Goal: Transaction & Acquisition: Purchase product/service

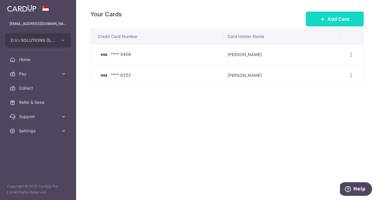
click at [327, 17] on button "Add Card" at bounding box center [335, 19] width 58 height 15
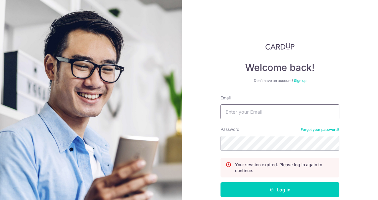
drag, startPoint x: 248, startPoint y: 112, endPoint x: 247, endPoint y: 116, distance: 4.3
click at [248, 112] on input "Email" at bounding box center [280, 112] width 119 height 15
type input "[EMAIL_ADDRESS][DOMAIN_NAME]"
click at [252, 181] on form "Email [EMAIL_ADDRESS][DOMAIN_NAME] Password Forgot your password? Your session …" at bounding box center [280, 159] width 119 height 128
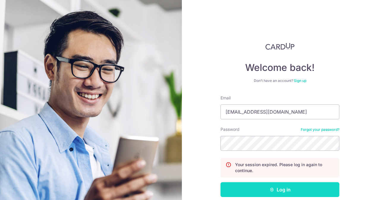
click at [252, 187] on button "Log in" at bounding box center [280, 190] width 119 height 15
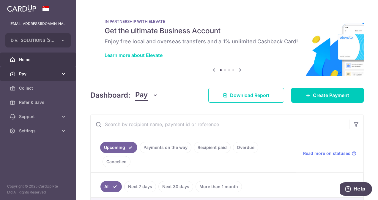
click at [24, 74] on span "Pay" at bounding box center [38, 74] width 39 height 6
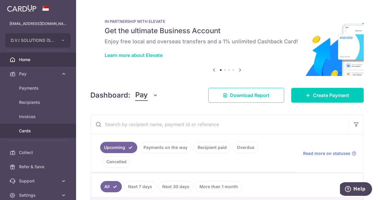
click at [28, 132] on span "Cards" at bounding box center [38, 131] width 39 height 6
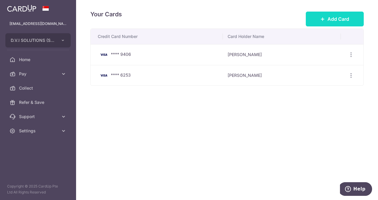
click at [335, 16] on span "Add Card" at bounding box center [339, 18] width 22 height 7
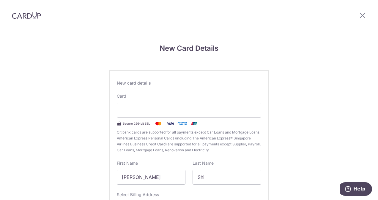
scroll to position [59, 0]
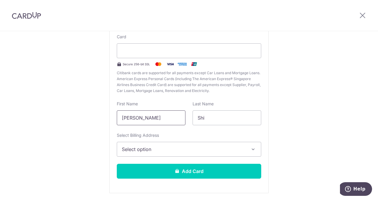
drag, startPoint x: 149, startPoint y: 120, endPoint x: 48, endPoint y: 104, distance: 102.3
click at [48, 104] on div "New Card Details New card details Card Secure 256-bit SSL Citibank cards are su…" at bounding box center [189, 97] width 378 height 250
type input "JESBINDER"
type input "SINGH"
click at [135, 148] on span "Select option" at bounding box center [184, 149] width 124 height 7
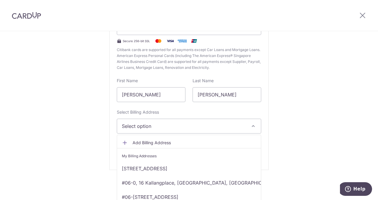
scroll to position [80, 0]
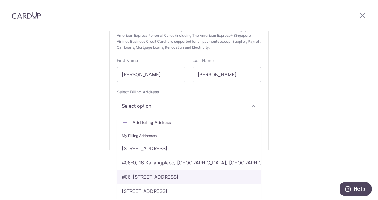
click at [138, 177] on link "#06-08, 16 Kallang Place, Singapore, Singapore, Singapore-339156" at bounding box center [189, 177] width 144 height 14
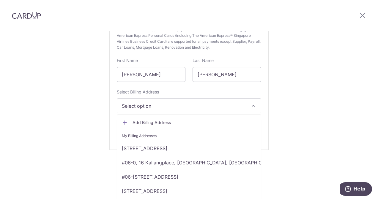
scroll to position [0, 0]
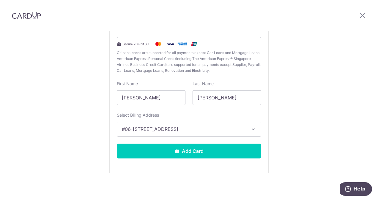
click at [71, 159] on div "New Card Details New card details Card Secure 256-bit SSL Citibank cards are su…" at bounding box center [189, 77] width 378 height 250
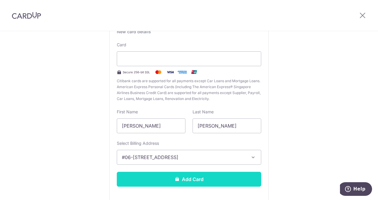
scroll to position [59, 0]
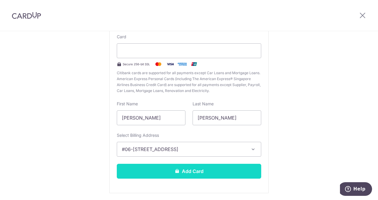
click at [159, 171] on button "Add Card" at bounding box center [189, 171] width 145 height 15
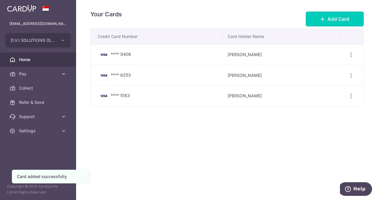
click at [29, 58] on span "Home" at bounding box center [38, 60] width 39 height 6
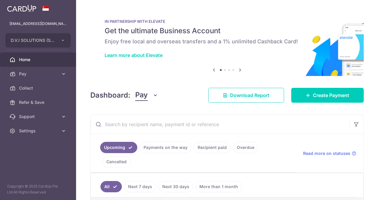
click at [344, 90] on link "Create Payment" at bounding box center [327, 95] width 73 height 15
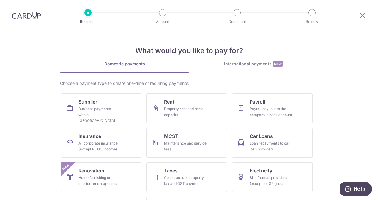
click at [252, 62] on div "International payments New" at bounding box center [253, 64] width 129 height 6
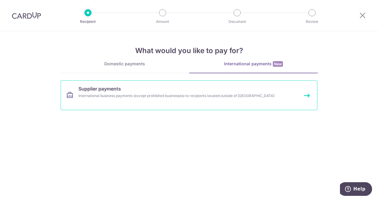
click at [118, 97] on div "International business payments (except prohibited businesses) to recipients lo…" at bounding box center [181, 96] width 205 height 6
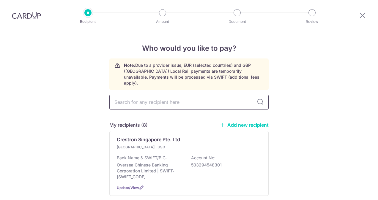
click at [133, 96] on input "text" at bounding box center [188, 102] width 159 height 15
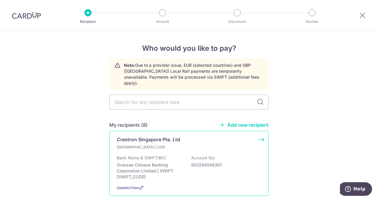
click at [197, 145] on div "Singapore | USD" at bounding box center [189, 148] width 145 height 6
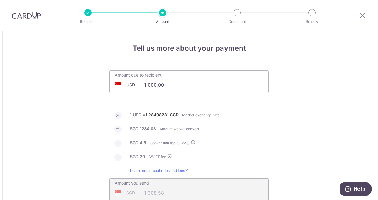
drag, startPoint x: 126, startPoint y: 83, endPoint x: 92, endPoint y: 79, distance: 34.7
paste input "78,100.91"
type input "78,100.91"
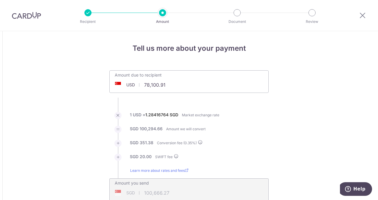
type input "100,666.27"
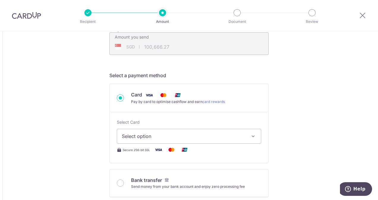
scroll to position [149, 0]
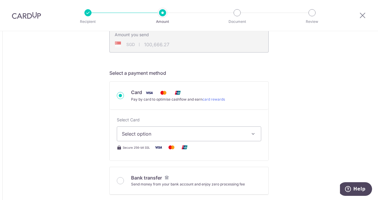
click at [128, 133] on span "Select option" at bounding box center [184, 134] width 124 height 7
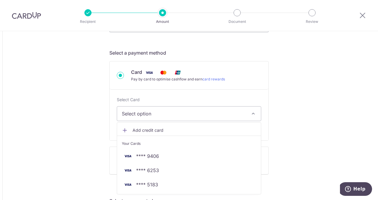
scroll to position [178, 0]
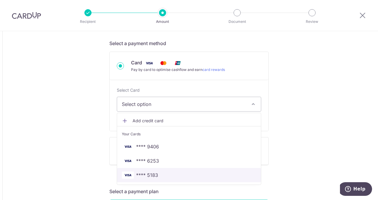
drag, startPoint x: 142, startPoint y: 177, endPoint x: 65, endPoint y: 134, distance: 88.5
click at [142, 177] on span "**** 5183" at bounding box center [147, 175] width 22 height 7
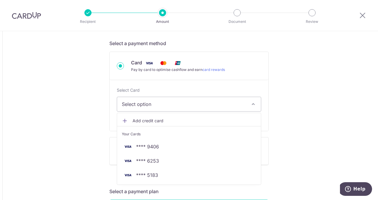
type input "78,100.91"
type input "100,666.97"
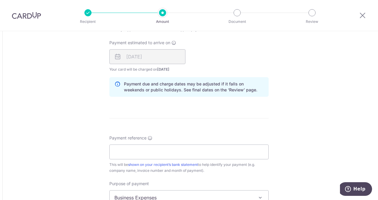
scroll to position [446, 0]
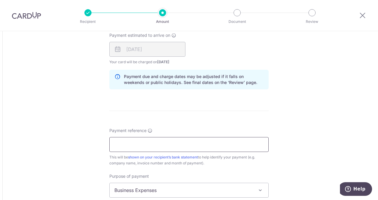
click at [135, 143] on input "Payment reference" at bounding box center [188, 144] width 159 height 15
type input "950598640 to 950629752"
type input "DVI163"
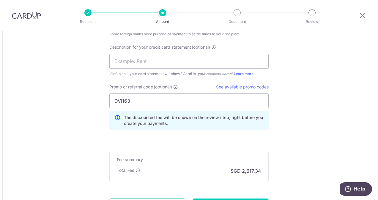
scroll to position [671, 0]
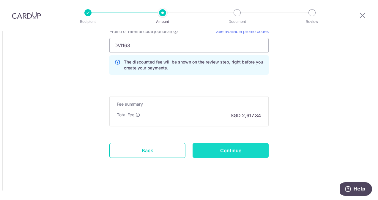
click at [238, 147] on input "Continue" at bounding box center [231, 150] width 76 height 15
type input "Create Schedule"
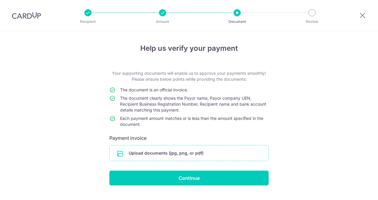
click at [155, 155] on input "file" at bounding box center [189, 153] width 159 height 15
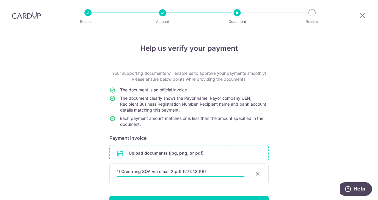
click at [61, 145] on div "Help us verify your payment Your supporting documents will enable us to approve…" at bounding box center [189, 135] width 378 height 208
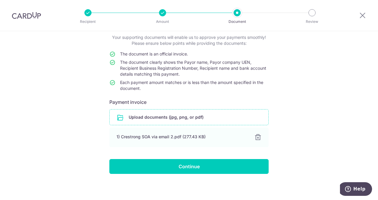
scroll to position [37, 0]
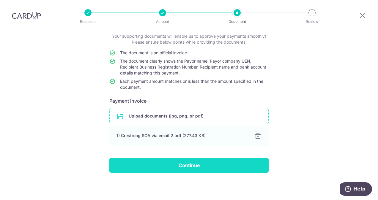
click at [190, 167] on input "Continue" at bounding box center [188, 165] width 159 height 15
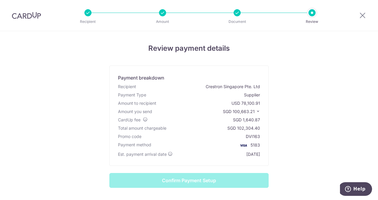
scroll to position [86, 0]
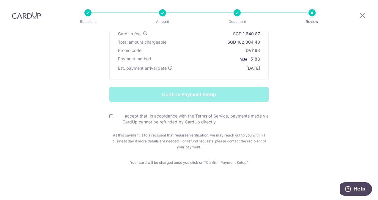
click at [109, 115] on input "I accept that, in accordance with the Terms of Service, payments made via CardU…" at bounding box center [111, 116] width 4 height 4
checkbox input "true"
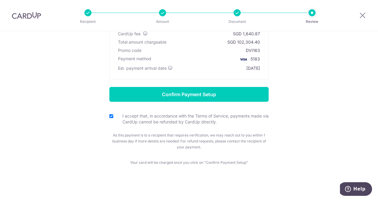
click at [79, 116] on form "Confirm Payment Setup I accept that, in accordance with the Terms of Service, p…" at bounding box center [189, 118] width 348 height 63
click at [64, 149] on form "Confirm Payment Setup I accept that, in accordance with the Terms of Service, p…" at bounding box center [189, 118] width 348 height 63
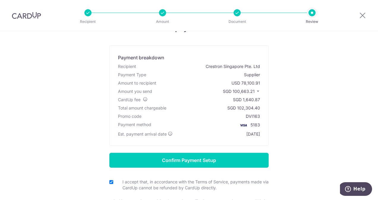
scroll to position [30, 0]
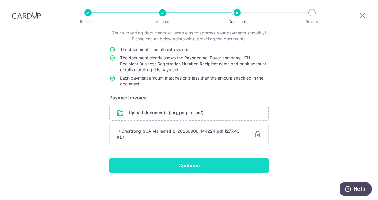
click at [178, 166] on input "Continue" at bounding box center [188, 166] width 159 height 15
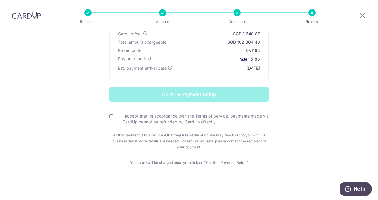
scroll to position [27, 0]
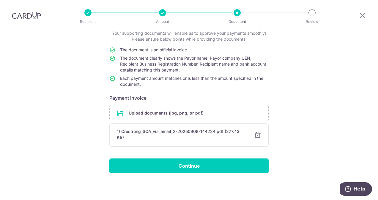
scroll to position [40, 0]
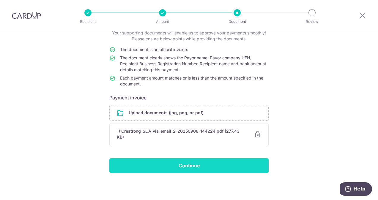
click at [187, 161] on input "Continue" at bounding box center [188, 166] width 159 height 15
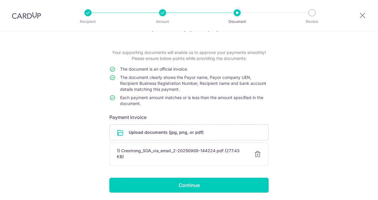
scroll to position [40, 0]
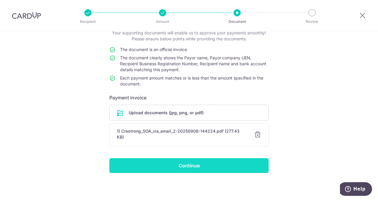
click at [197, 166] on input "Continue" at bounding box center [188, 166] width 159 height 15
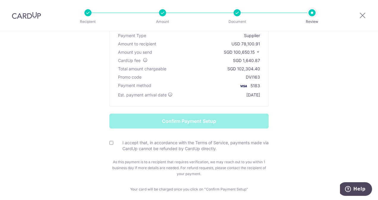
scroll to position [30, 0]
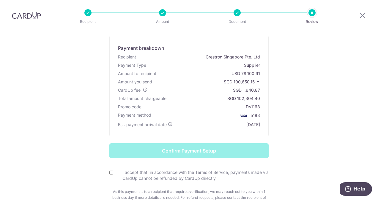
click at [109, 170] on div "I accept that, in accordance with the Terms of Service, payments made via CardU…" at bounding box center [188, 176] width 159 height 12
click at [109, 172] on input "I accept that, in accordance with the Terms of Service, payments made via CardU…" at bounding box center [111, 173] width 4 height 4
checkbox input "true"
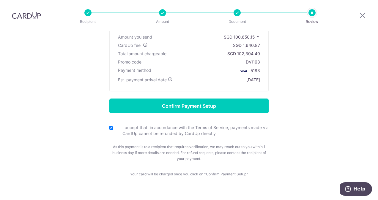
scroll to position [86, 0]
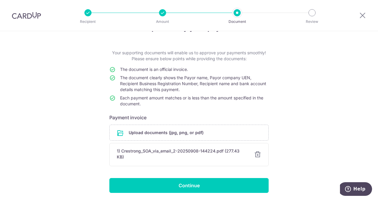
scroll to position [30, 0]
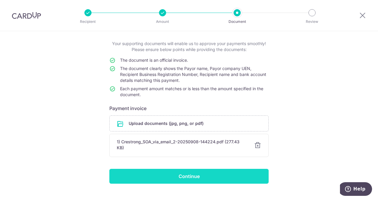
click at [180, 176] on input "Continue" at bounding box center [188, 176] width 159 height 15
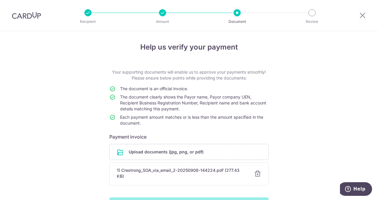
scroll to position [0, 0]
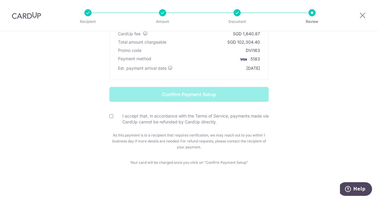
click at [110, 115] on input "I accept that, in accordance with the Terms of Service, payments made via CardU…" at bounding box center [111, 116] width 4 height 4
checkbox input "true"
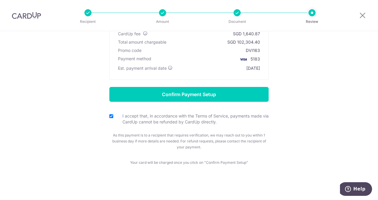
click at [66, 124] on form "Confirm Payment Setup I accept that, in accordance with the Terms of Service, p…" at bounding box center [189, 118] width 348 height 63
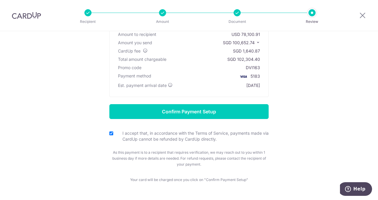
scroll to position [86, 0]
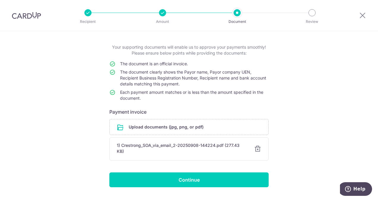
scroll to position [40, 0]
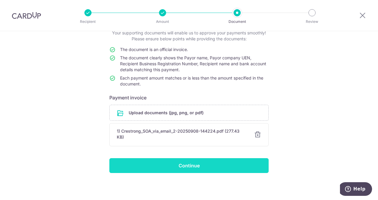
click at [193, 162] on input "Continue" at bounding box center [188, 166] width 159 height 15
click at [151, 169] on input "Continue" at bounding box center [188, 166] width 159 height 15
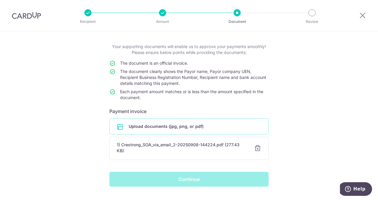
scroll to position [40, 0]
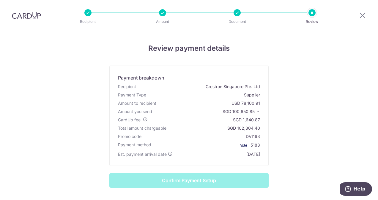
scroll to position [86, 0]
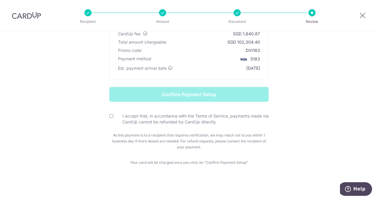
click at [110, 114] on input "I accept that, in accordance with the Terms of Service, payments made via CardU…" at bounding box center [111, 116] width 4 height 4
checkbox input "true"
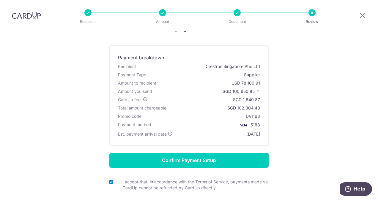
scroll to position [0, 0]
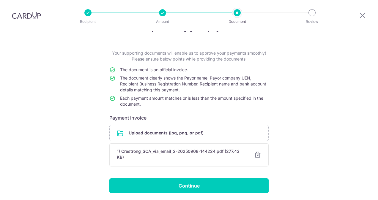
scroll to position [40, 0]
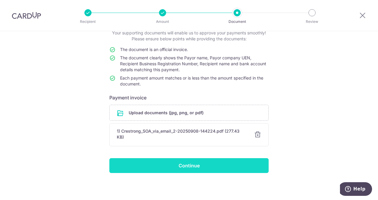
click at [175, 161] on input "Continue" at bounding box center [188, 166] width 159 height 15
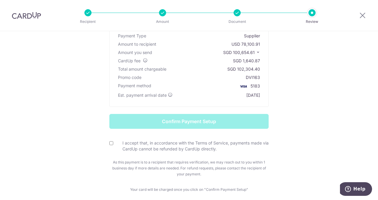
scroll to position [59, 0]
click at [109, 144] on input "I accept that, in accordance with the Terms of Service, payments made via CardU…" at bounding box center [111, 143] width 4 height 4
checkbox input "true"
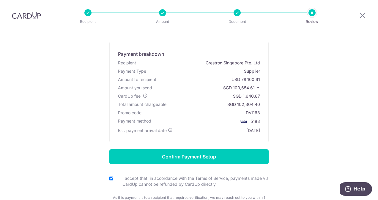
scroll to position [0, 0]
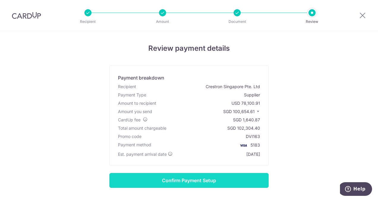
click at [237, 180] on input "Confirm Payment Setup" at bounding box center [188, 180] width 159 height 15
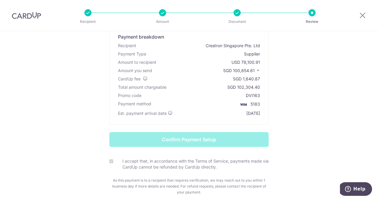
scroll to position [86, 0]
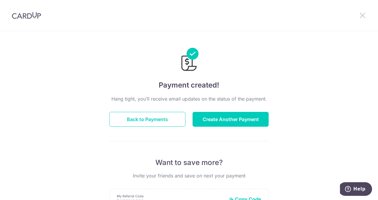
click at [364, 15] on icon at bounding box center [362, 15] width 7 height 7
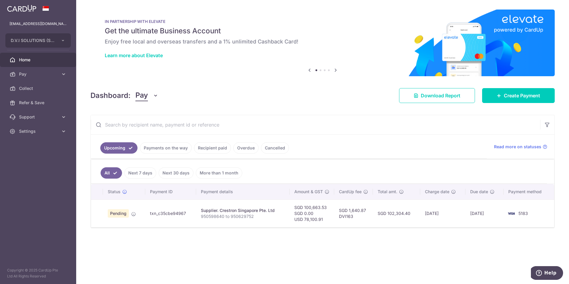
click at [299, 200] on div "× Pause Schedule Pause all future payments in this series Pause just this one p…" at bounding box center [322, 142] width 492 height 284
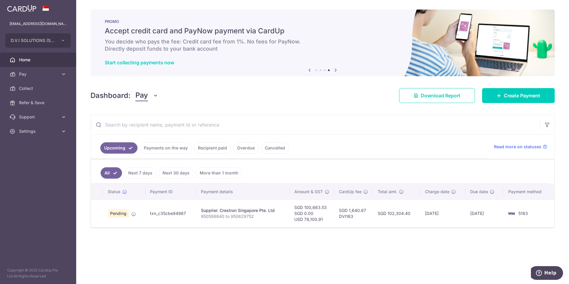
click at [314, 220] on td "SGD 100,663.53 SGD 0.00 USD 78,100.91" at bounding box center [311, 213] width 45 height 28
copy td "78,100.91"
click at [311, 208] on td "SGD 100,663.53 SGD 0.00 USD 78,100.91" at bounding box center [311, 213] width 45 height 28
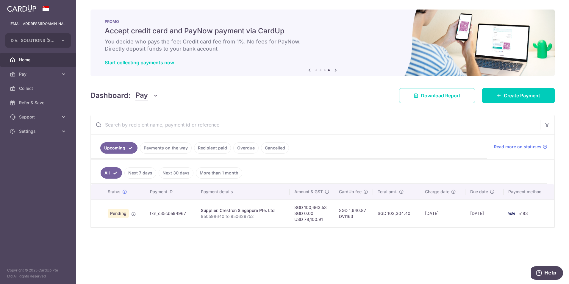
copy td "100,663.53"
click at [357, 208] on td "SGD 1,640.87 DVI163" at bounding box center [353, 213] width 39 height 28
copy td "1,640.87"
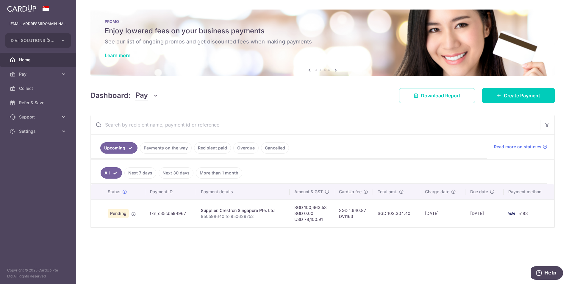
click at [318, 262] on div "× Pause Schedule Pause all future payments in this series Pause just this one p…" at bounding box center [322, 142] width 492 height 284
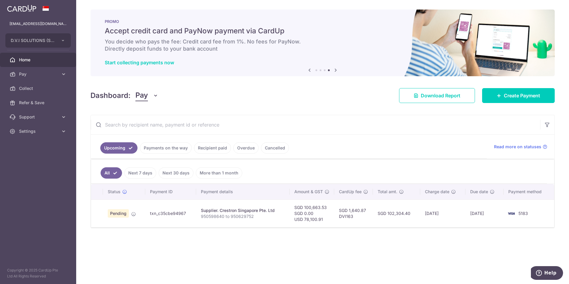
click at [281, 250] on div "× Pause Schedule Pause all future payments in this series Pause just this one p…" at bounding box center [322, 142] width 492 height 284
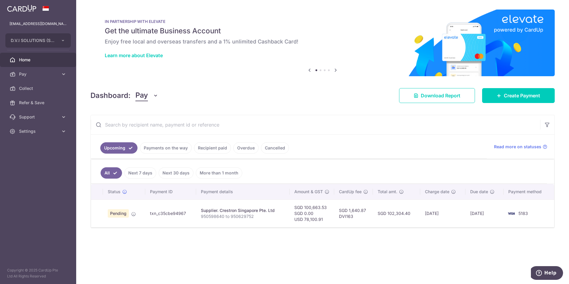
click at [386, 214] on td "SGD 102,304.40" at bounding box center [396, 213] width 47 height 28
click at [357, 208] on td "SGD 1,640.87 DVI163" at bounding box center [353, 213] width 39 height 28
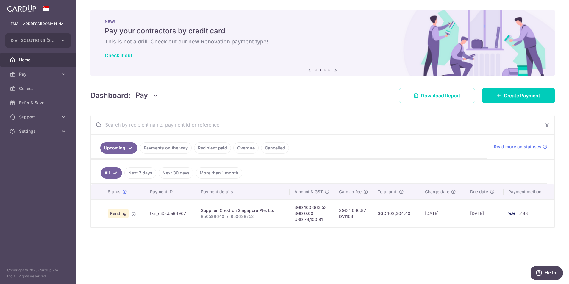
copy td "1,640.87"
